Goal: Task Accomplishment & Management: Complete application form

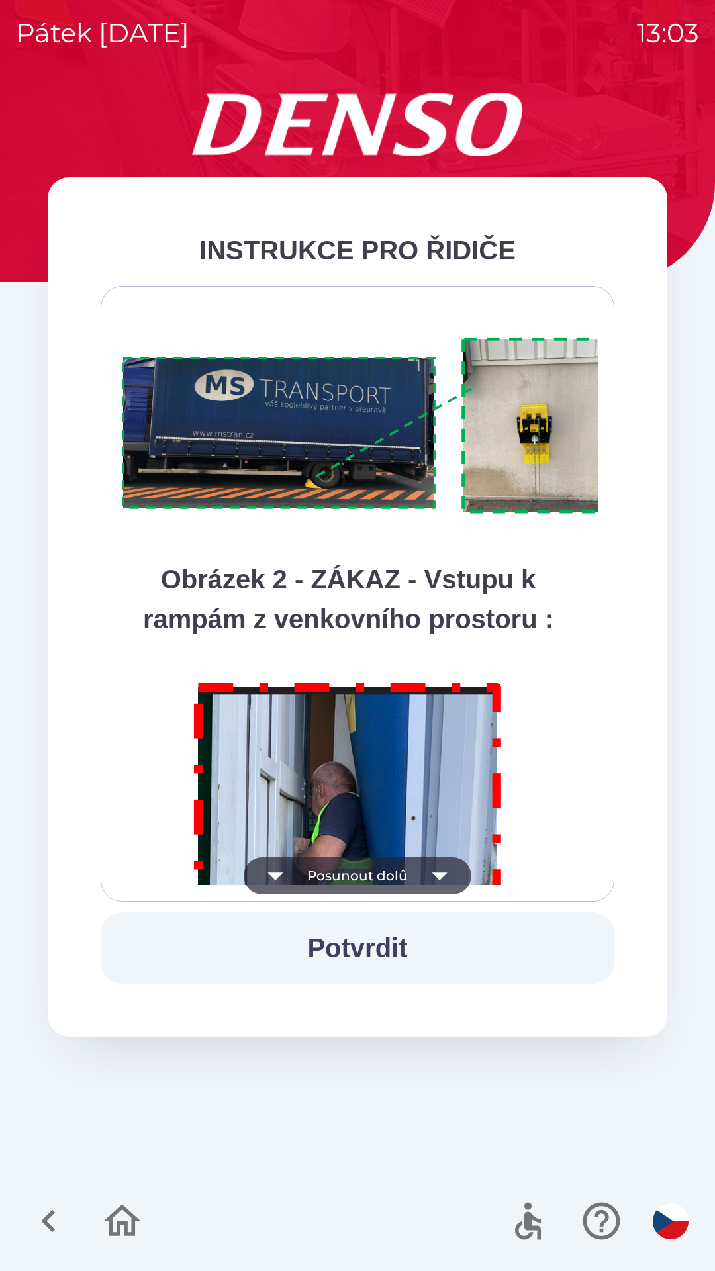
scroll to position [7437, 0]
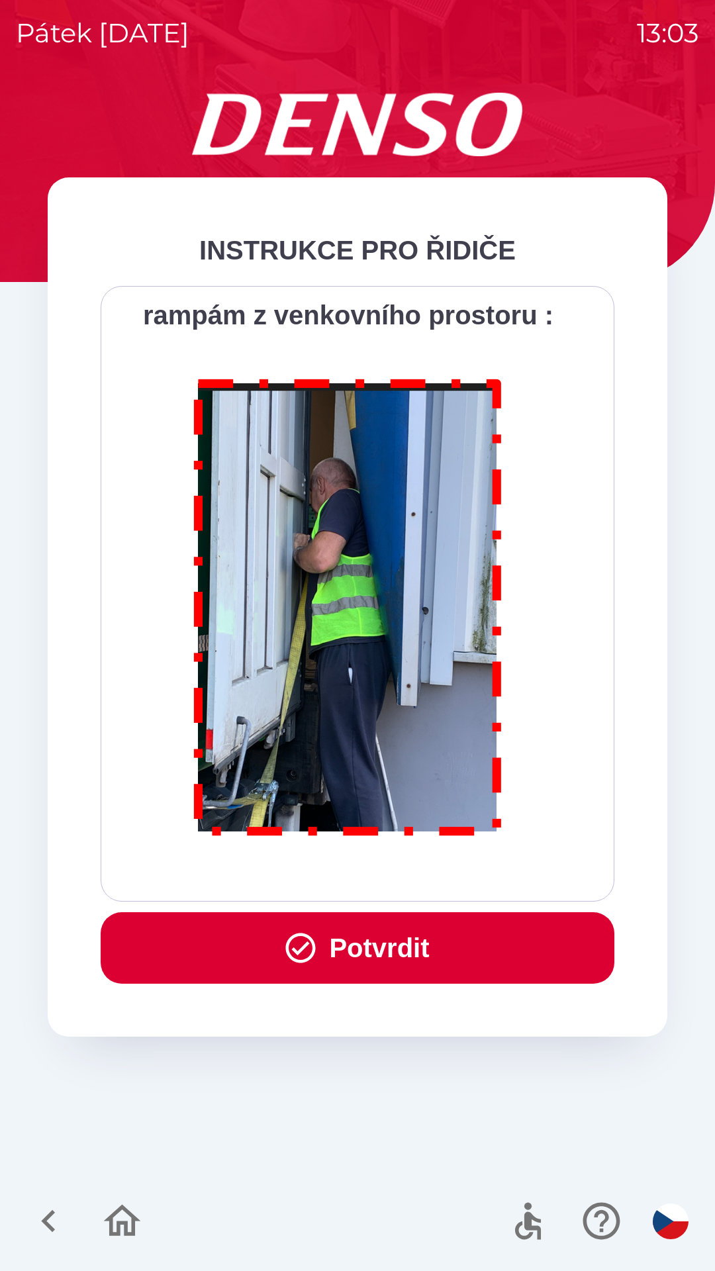
click at [423, 934] on button "Potvrdit" at bounding box center [358, 947] width 514 height 71
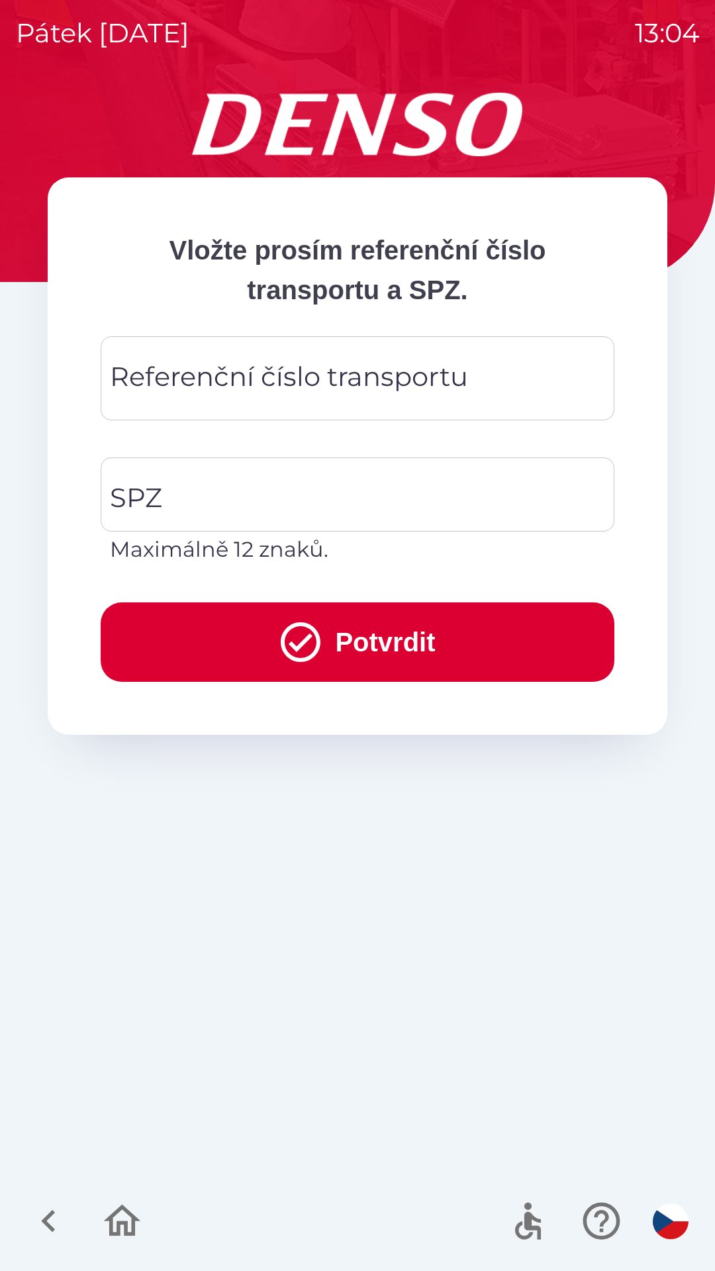
click at [367, 383] on div "Referenční číslo transportu Referenční číslo transportu" at bounding box center [358, 378] width 514 height 84
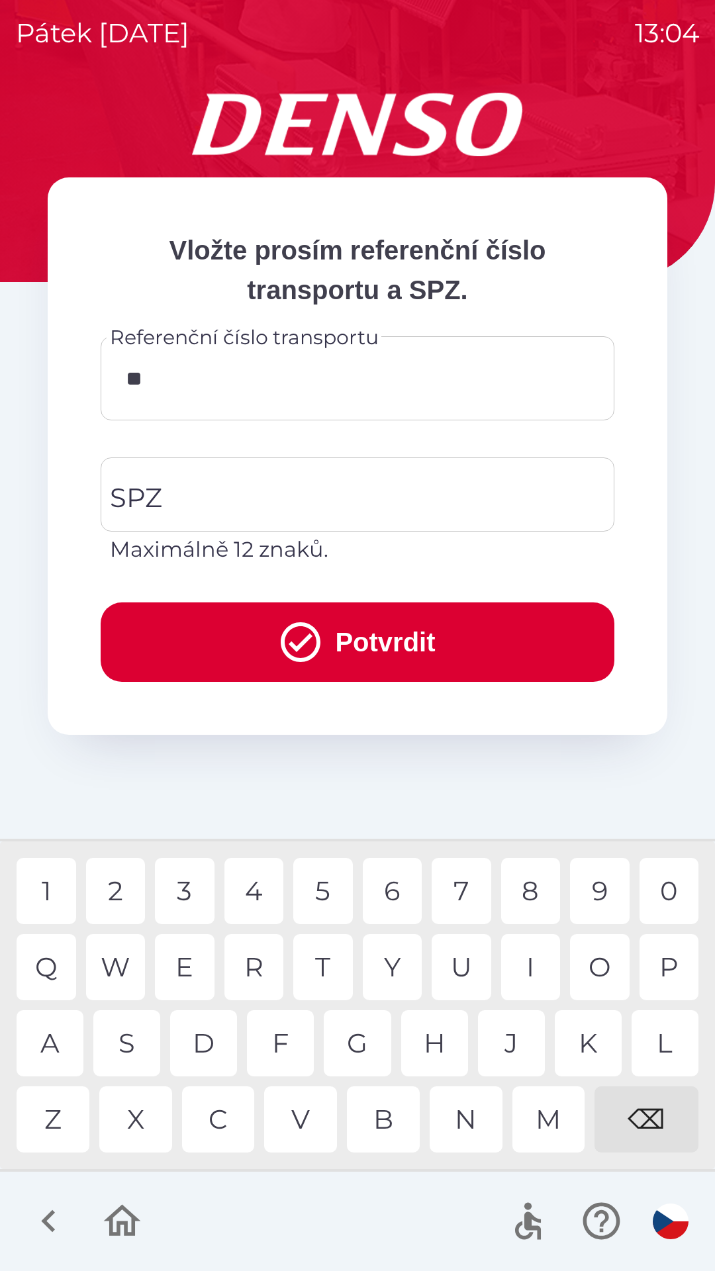
click at [259, 895] on div "4" at bounding box center [254, 891] width 60 height 66
type input "******"
click at [531, 890] on div "8" at bounding box center [531, 891] width 60 height 66
click at [287, 489] on input "SPZ" at bounding box center [348, 494] width 482 height 62
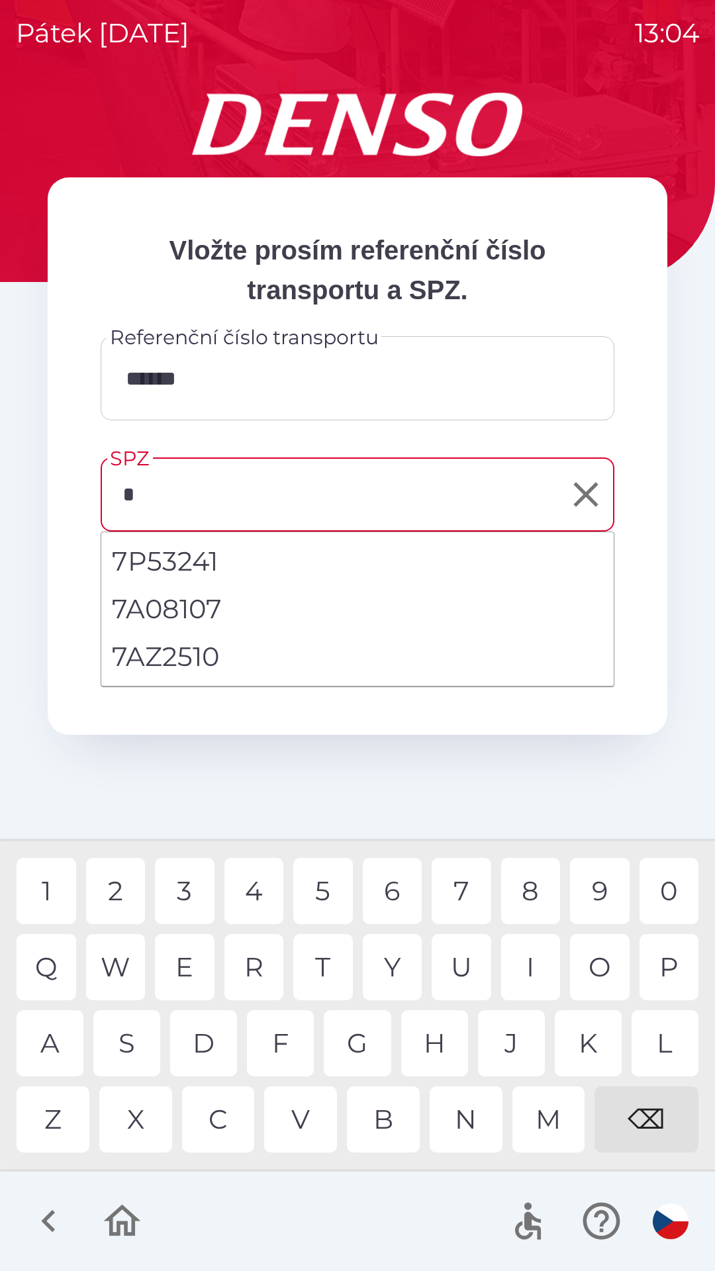
click at [467, 883] on div "7" at bounding box center [461, 891] width 60 height 66
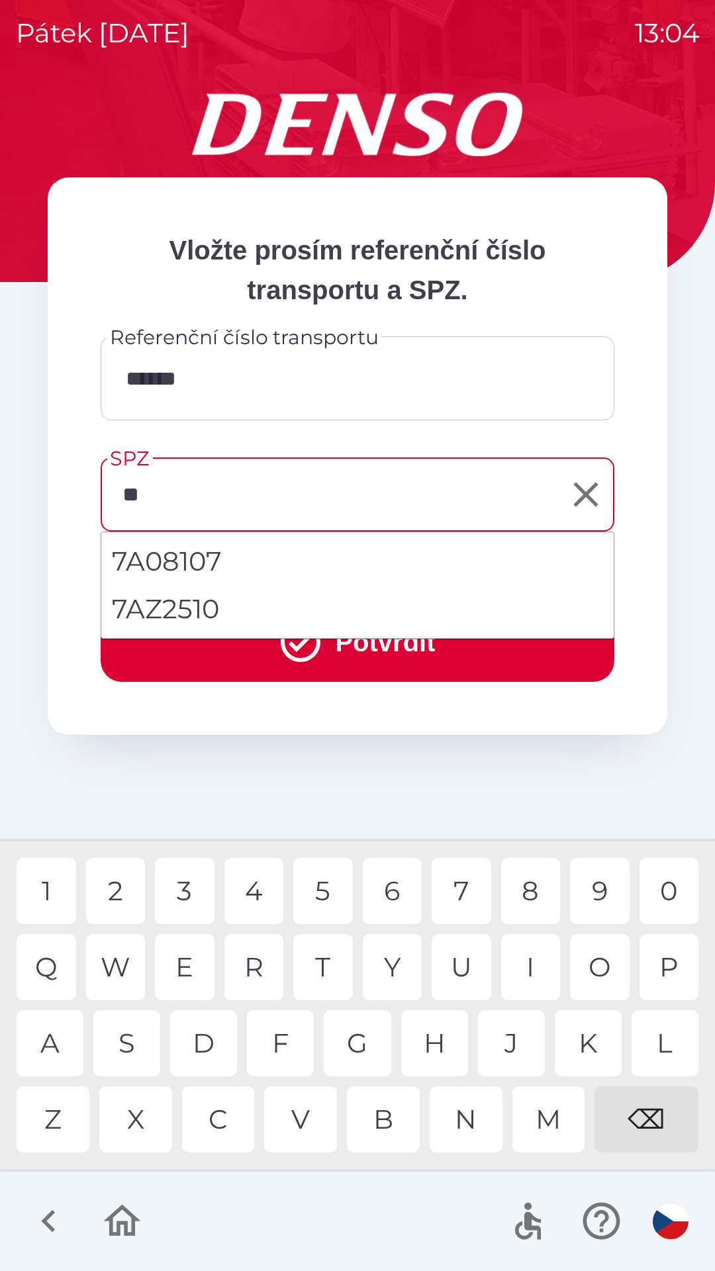
click at [54, 1042] on div "A" at bounding box center [50, 1043] width 67 height 66
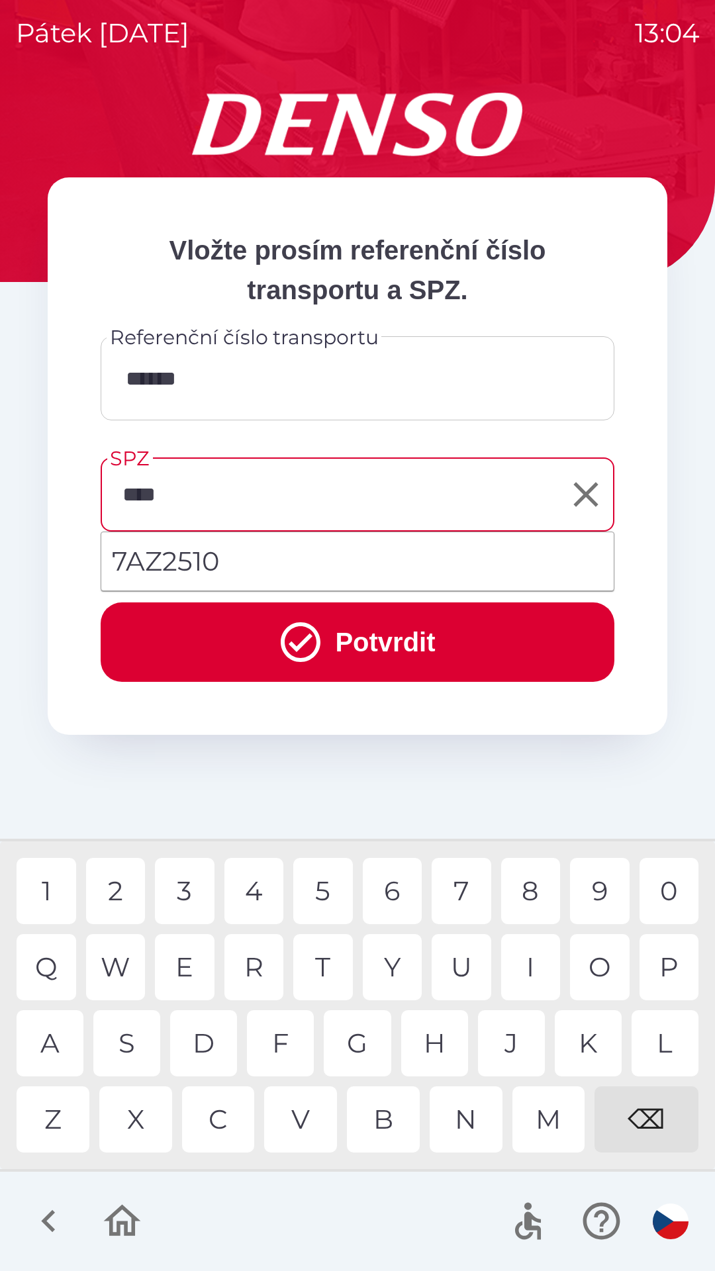
click at [122, 891] on div "2" at bounding box center [116, 891] width 60 height 66
click at [330, 889] on div "5" at bounding box center [323, 891] width 60 height 66
click at [289, 568] on li "7AZ2510" at bounding box center [357, 561] width 512 height 48
type input "*******"
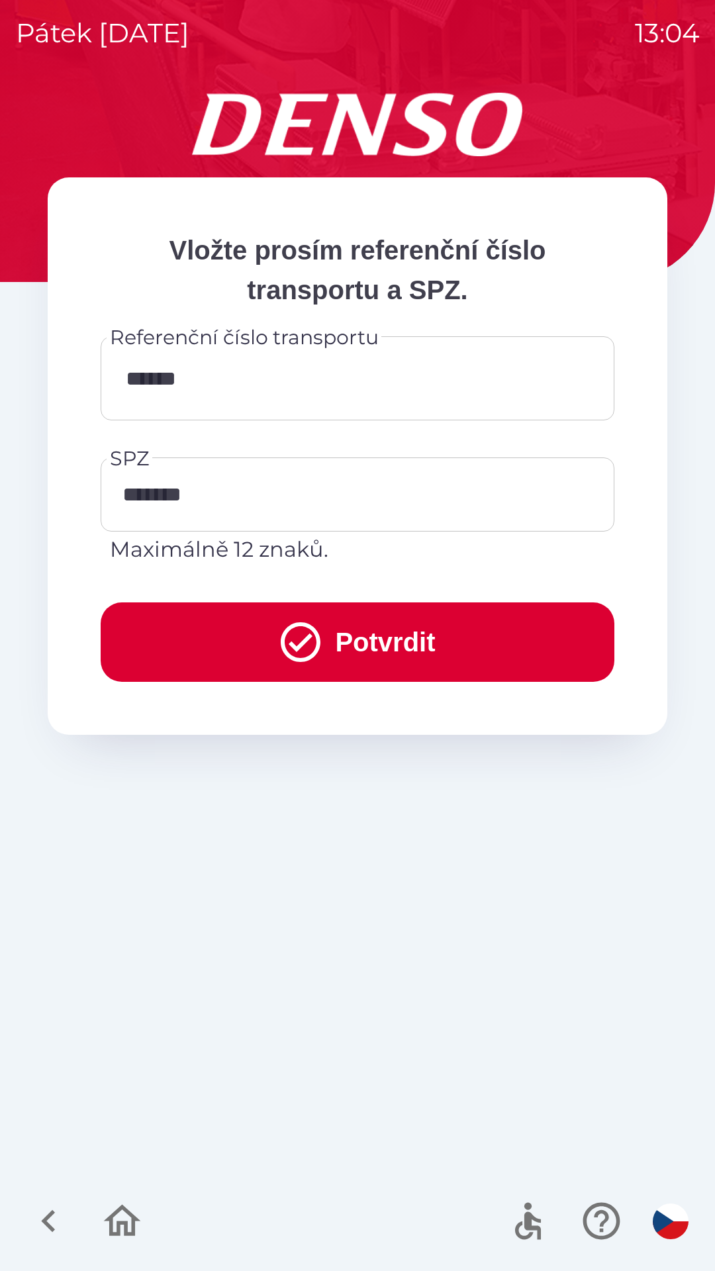
click at [363, 641] on button "Potvrdit" at bounding box center [358, 641] width 514 height 79
